Goal: Find specific page/section: Find specific page/section

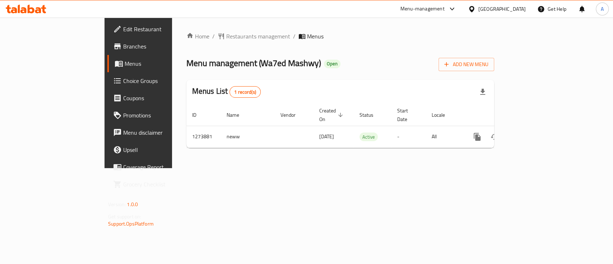
click at [123, 45] on span "Branches" at bounding box center [162, 46] width 78 height 9
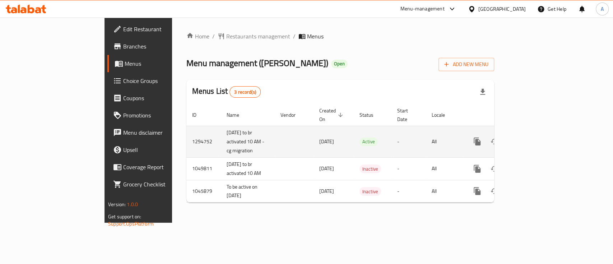
click at [533, 137] on icon "enhanced table" at bounding box center [529, 141] width 9 height 9
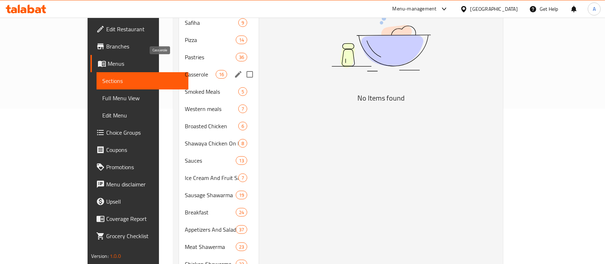
scroll to position [48, 0]
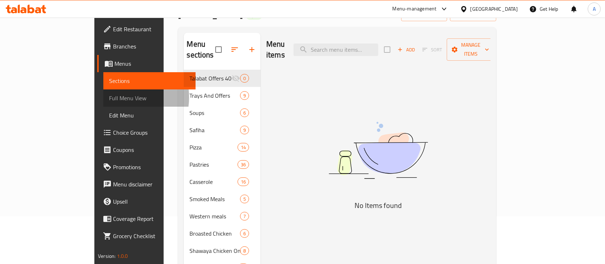
click at [109, 97] on span "Full Menu View" at bounding box center [149, 98] width 81 height 9
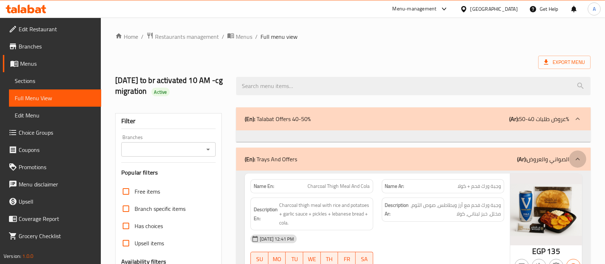
click at [576, 123] on icon at bounding box center [578, 119] width 9 height 9
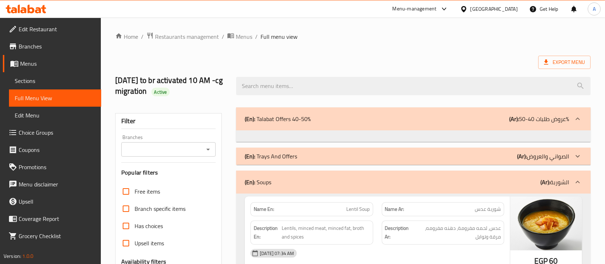
scroll to position [95, 0]
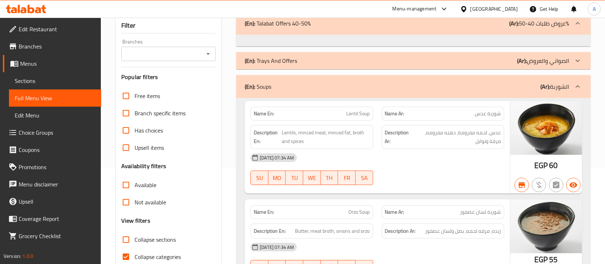
click at [574, 28] on icon at bounding box center [578, 23] width 9 height 9
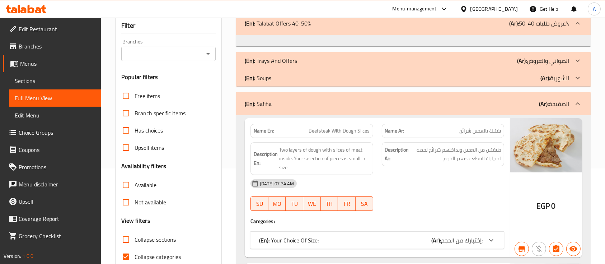
click at [572, 32] on div at bounding box center [577, 23] width 17 height 17
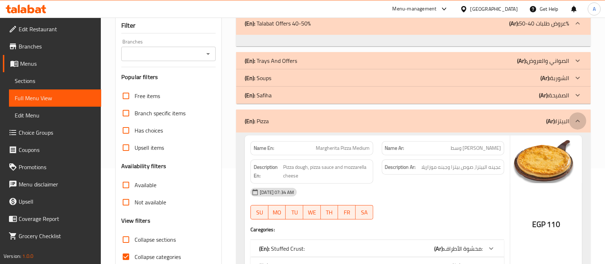
click at [574, 28] on icon at bounding box center [578, 23] width 9 height 9
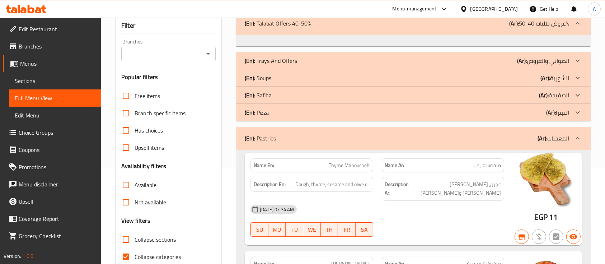
click at [576, 28] on icon at bounding box center [578, 23] width 9 height 9
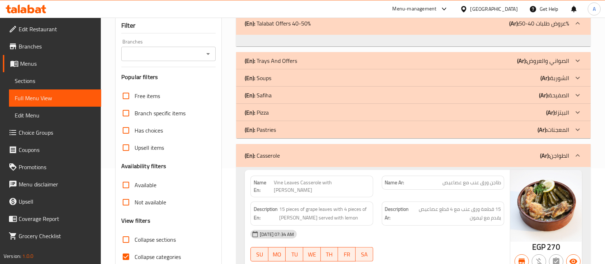
click at [577, 28] on icon at bounding box center [578, 23] width 9 height 9
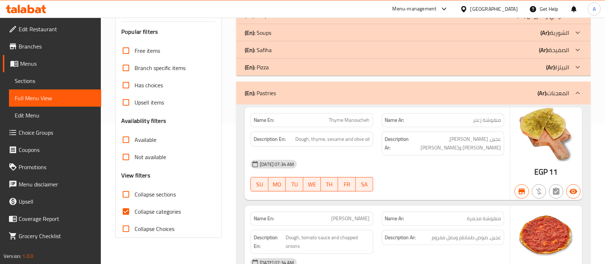
scroll to position [48, 0]
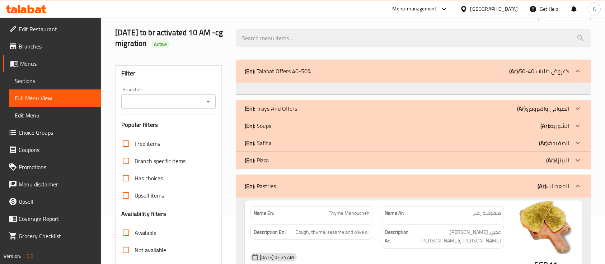
click at [519, 76] on b "(Ar):" at bounding box center [514, 71] width 10 height 11
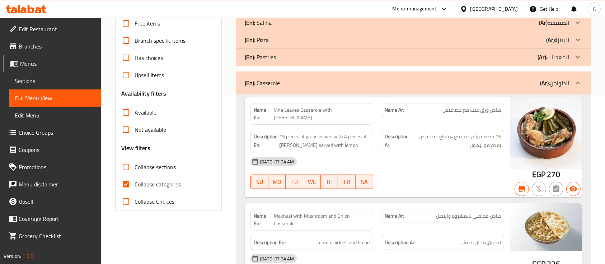
scroll to position [191, 0]
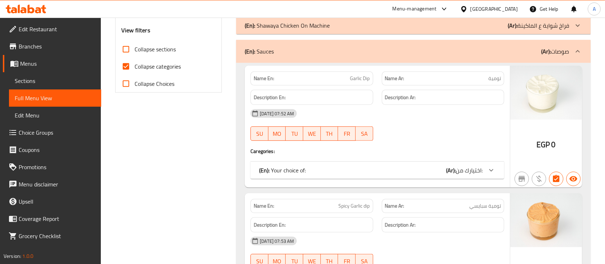
scroll to position [287, 0]
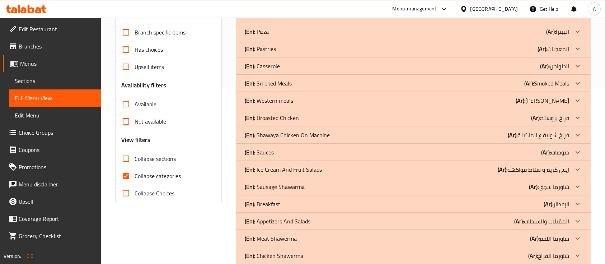
scroll to position [191, 0]
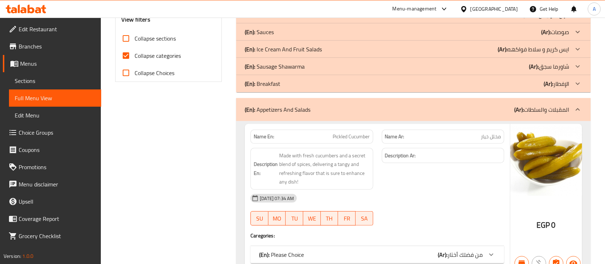
scroll to position [208, 0]
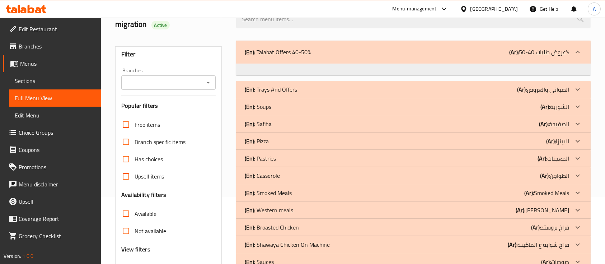
scroll to position [64, 0]
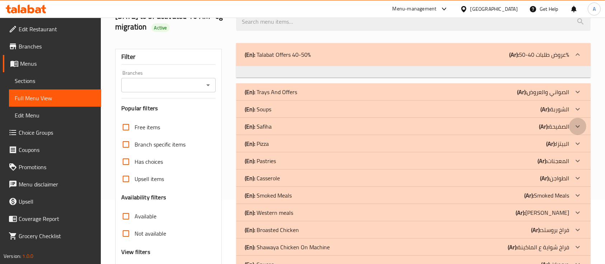
click at [577, 59] on icon at bounding box center [578, 54] width 9 height 9
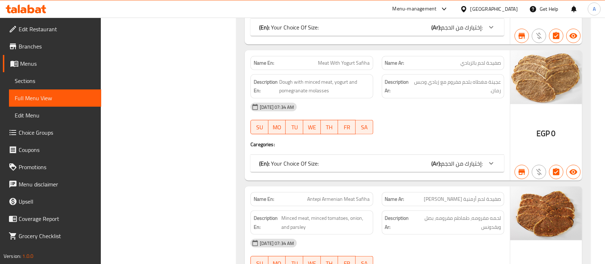
scroll to position [735, 0]
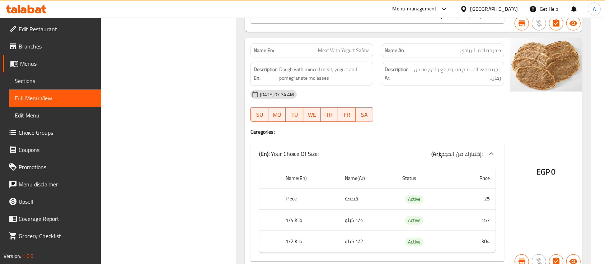
click at [485, 153] on div at bounding box center [491, 153] width 17 height 17
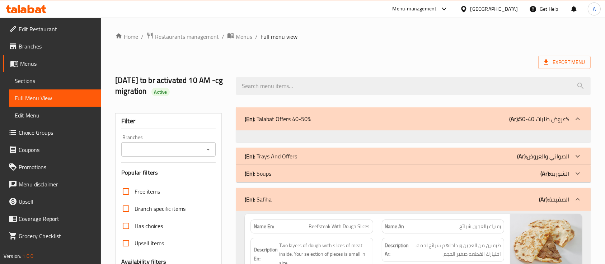
scroll to position [95, 0]
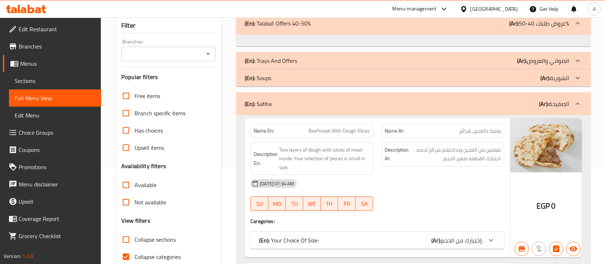
click at [579, 28] on icon at bounding box center [578, 23] width 9 height 9
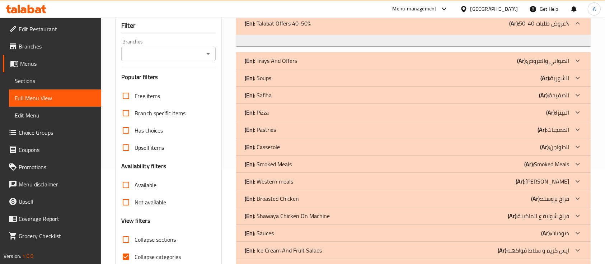
click at [578, 28] on icon at bounding box center [578, 23] width 9 height 9
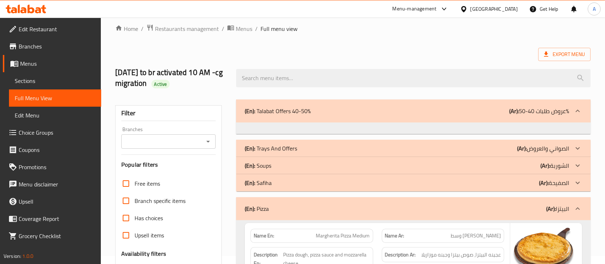
scroll to position [144, 0]
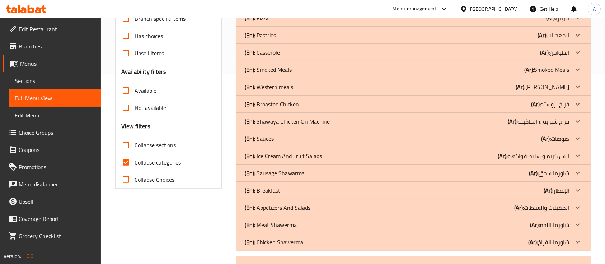
scroll to position [191, 0]
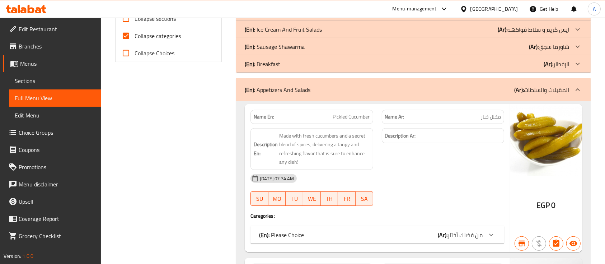
scroll to position [322, 0]
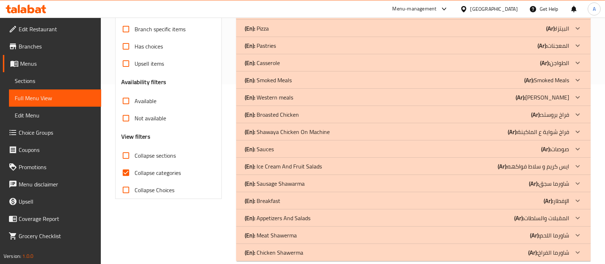
scroll to position [178, 0]
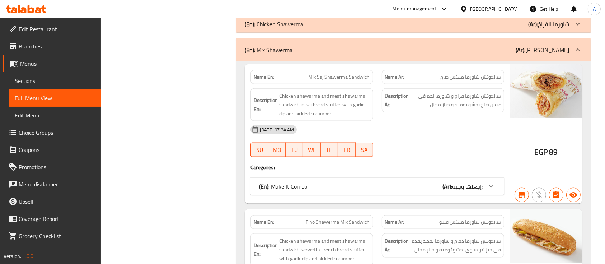
scroll to position [898, 0]
